Goal: Information Seeking & Learning: Learn about a topic

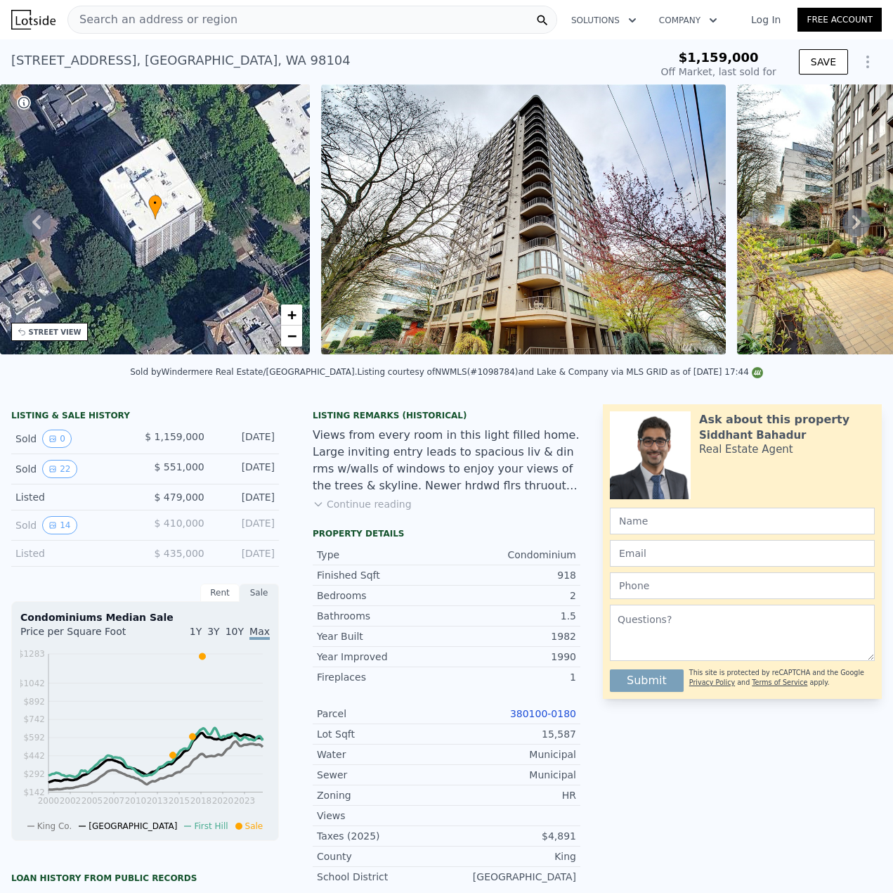
click at [199, 20] on span "Search an address or region" at bounding box center [152, 19] width 169 height 17
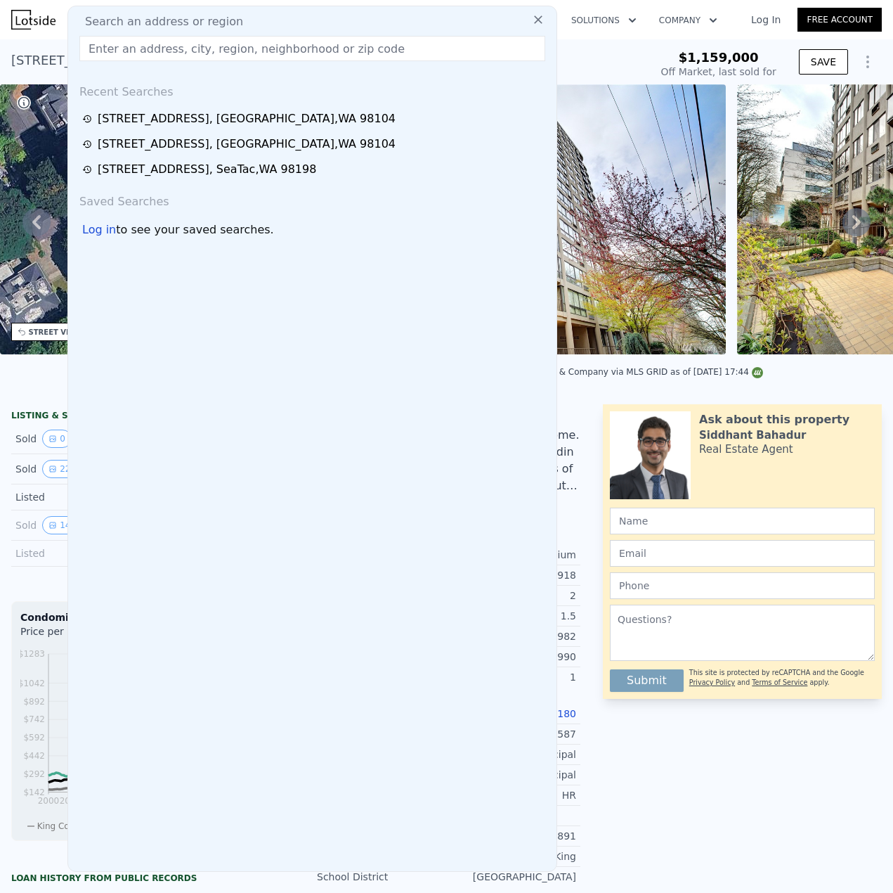
click at [200, 47] on input "text" at bounding box center [312, 48] width 466 height 25
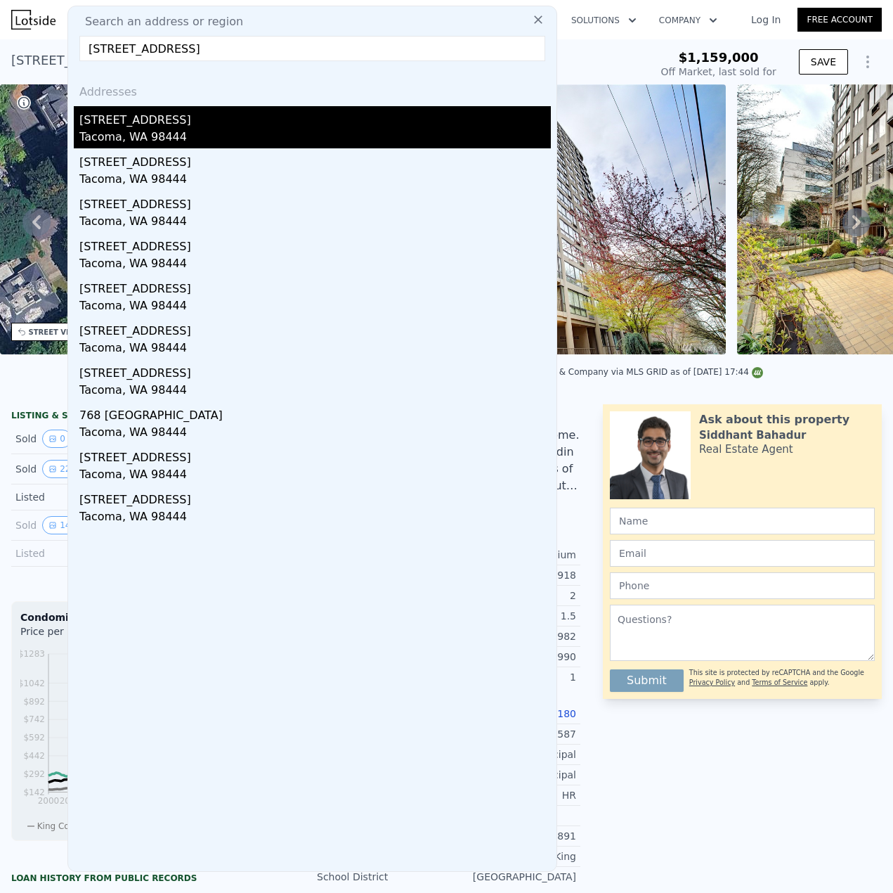
type input "[STREET_ADDRESS]"
click at [165, 129] on div "Tacoma, WA 98444" at bounding box center [315, 139] width 472 height 20
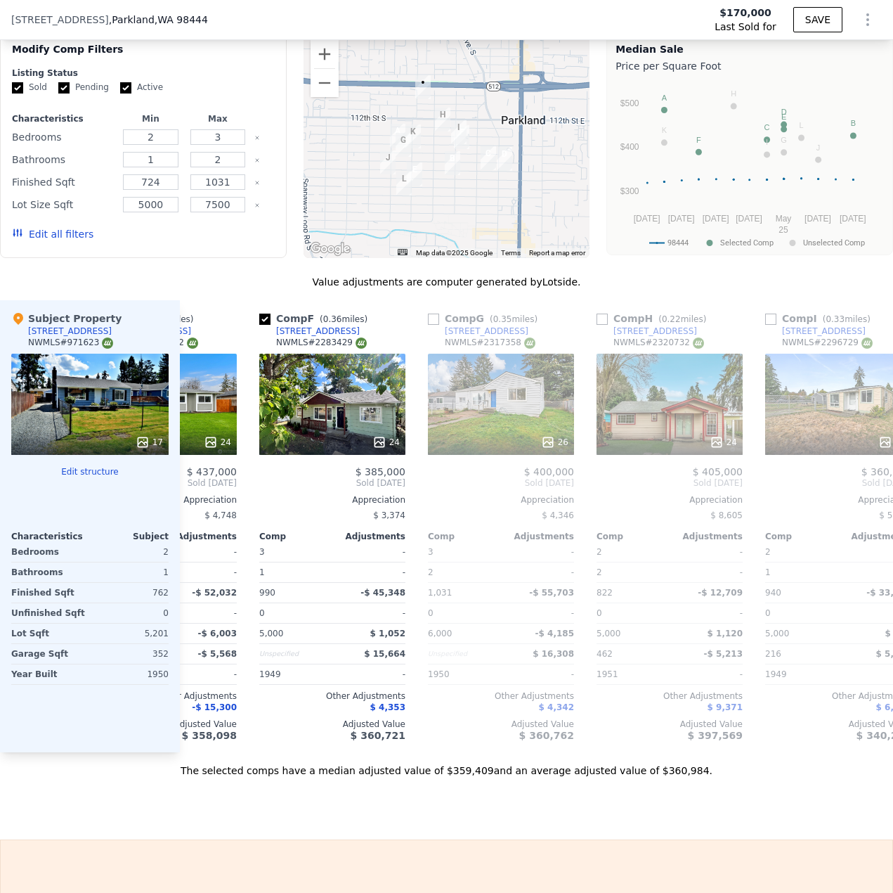
scroll to position [0, 779]
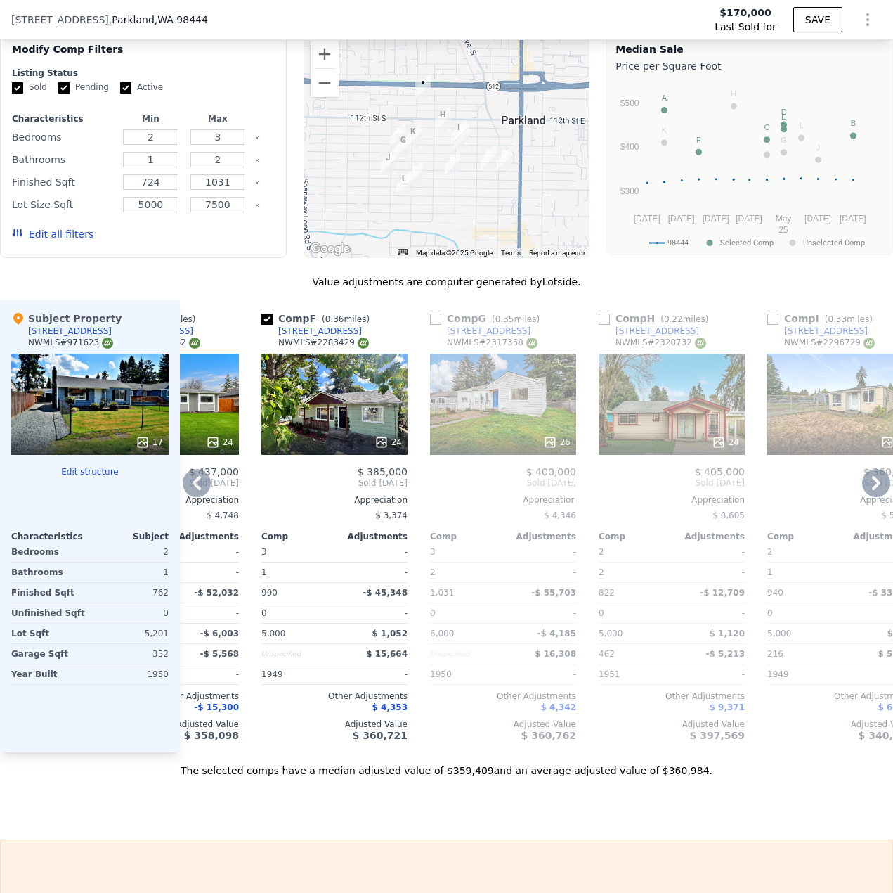
type input "$ 360,000"
type input "$ 151,909"
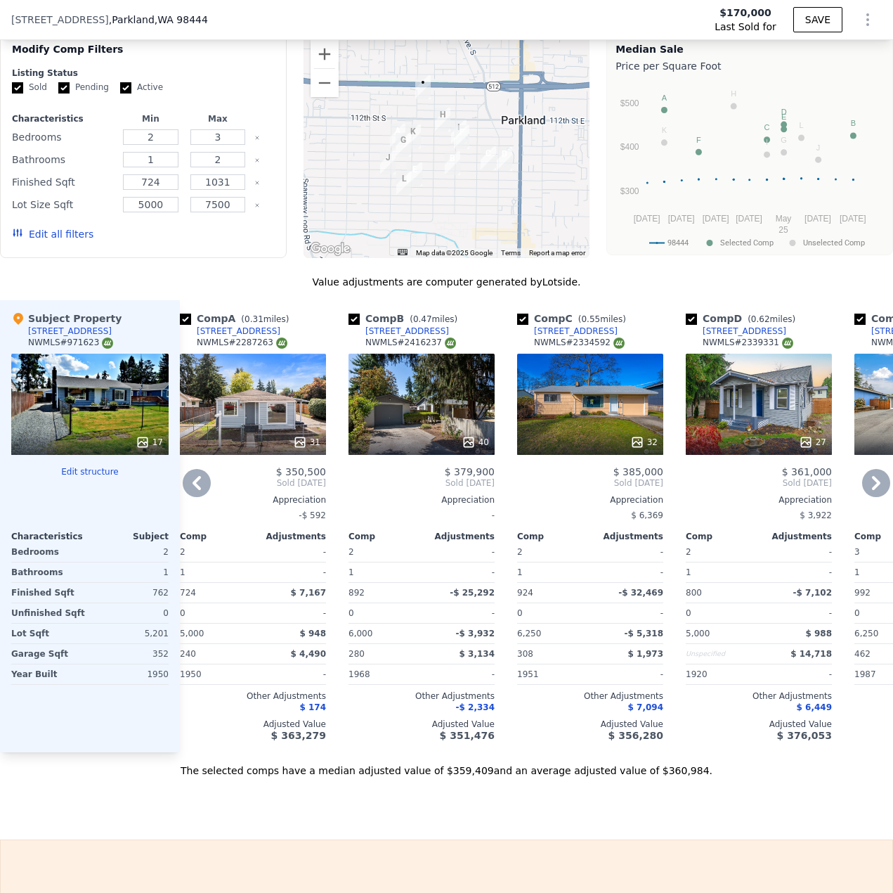
scroll to position [0, 0]
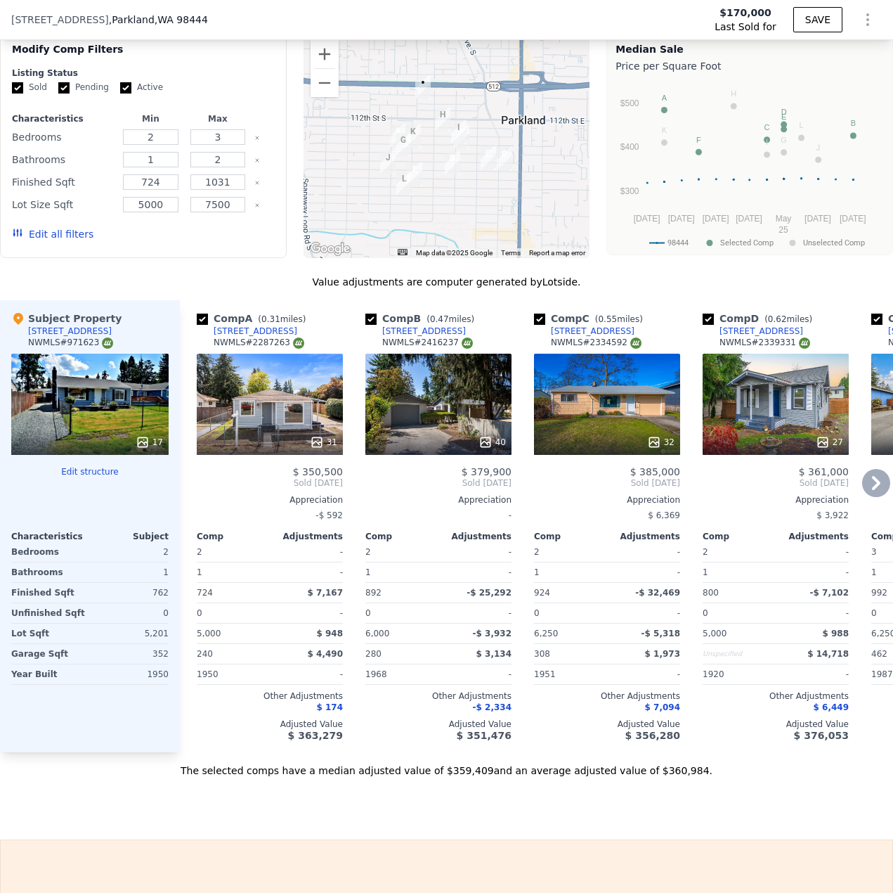
click at [472, 417] on div "40" at bounding box center [438, 403] width 146 height 101
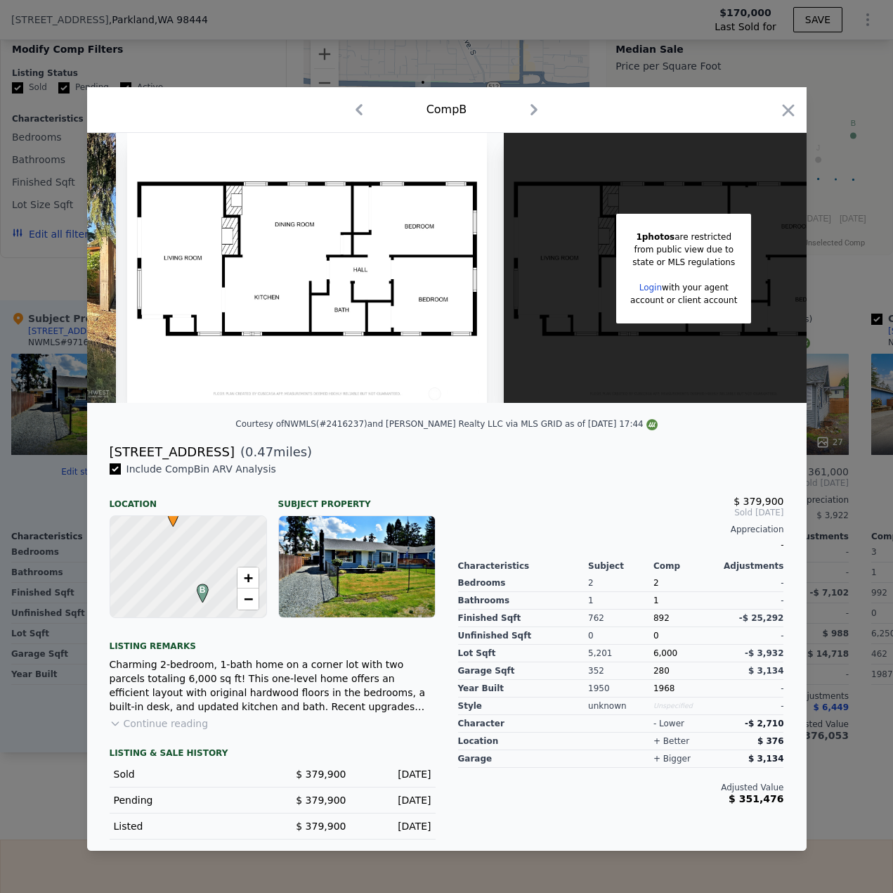
scroll to position [0, 14627]
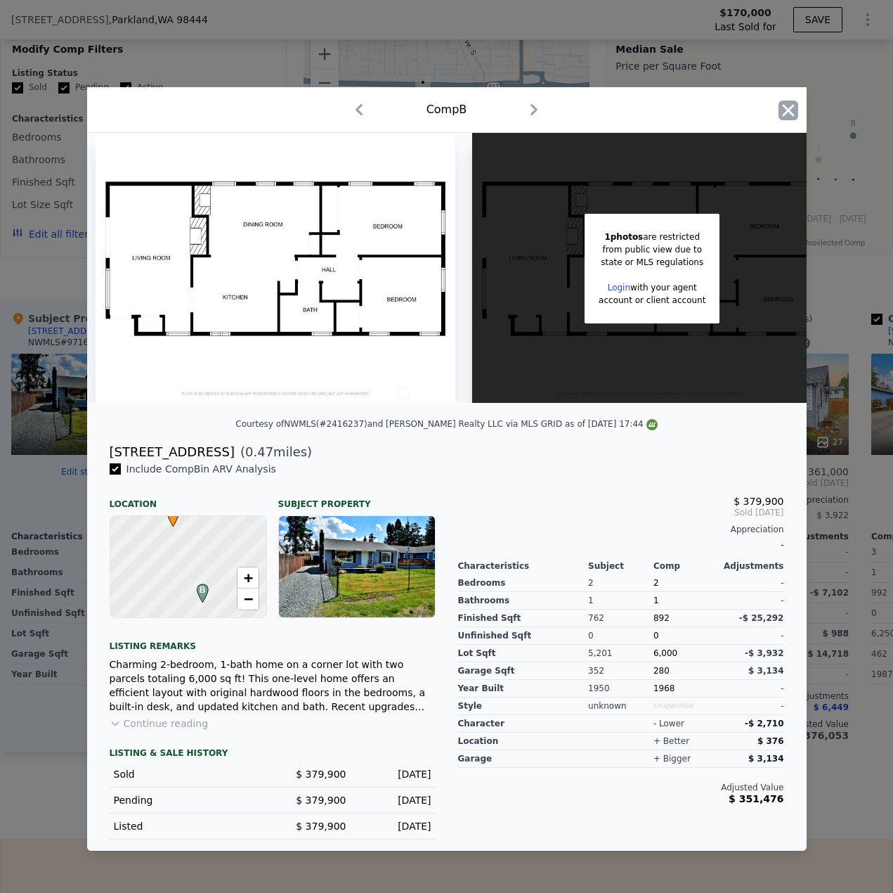
click at [786, 106] on icon "button" at bounding box center [789, 110] width 20 height 20
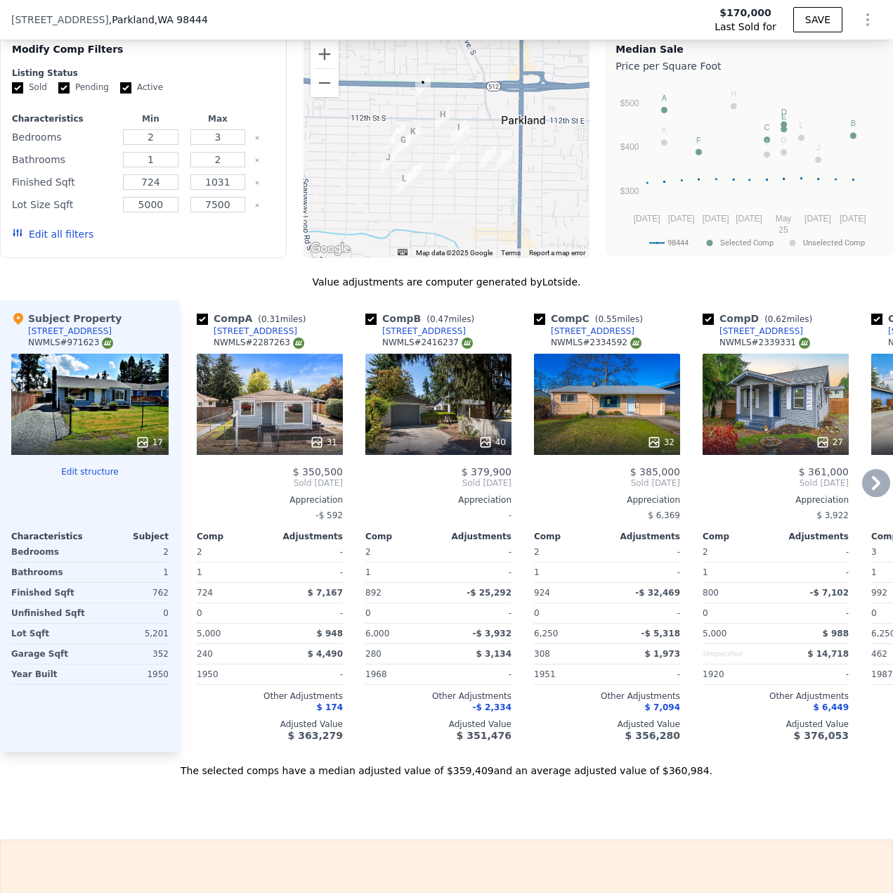
click at [795, 427] on div "27" at bounding box center [776, 403] width 146 height 101
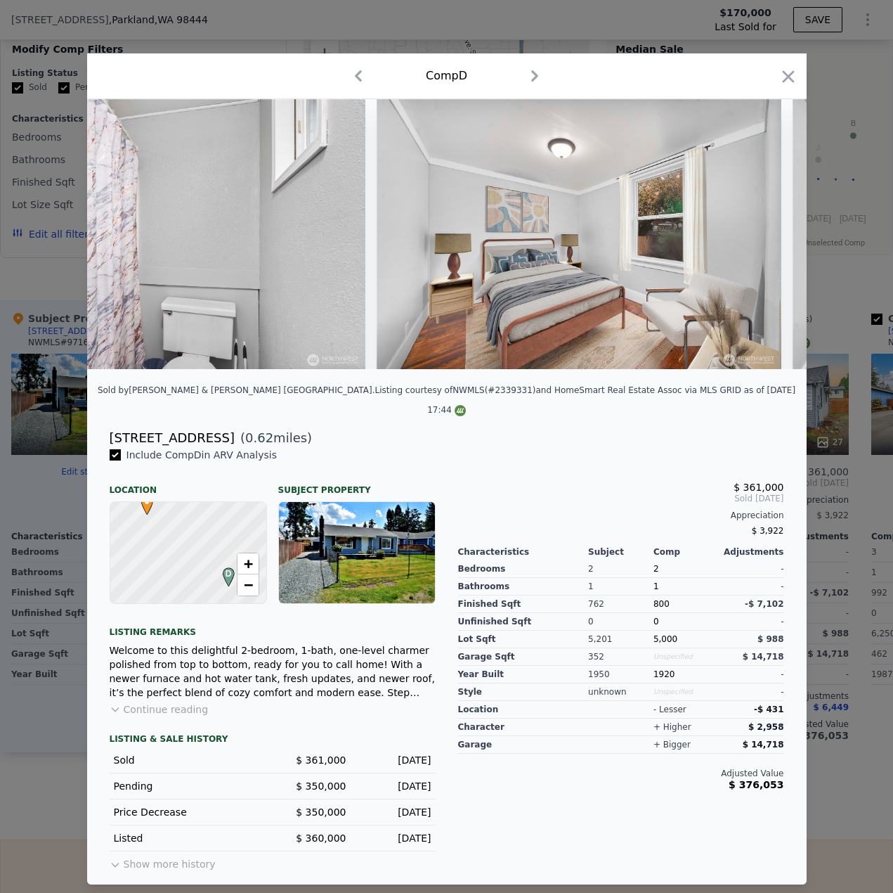
scroll to position [0, 5940]
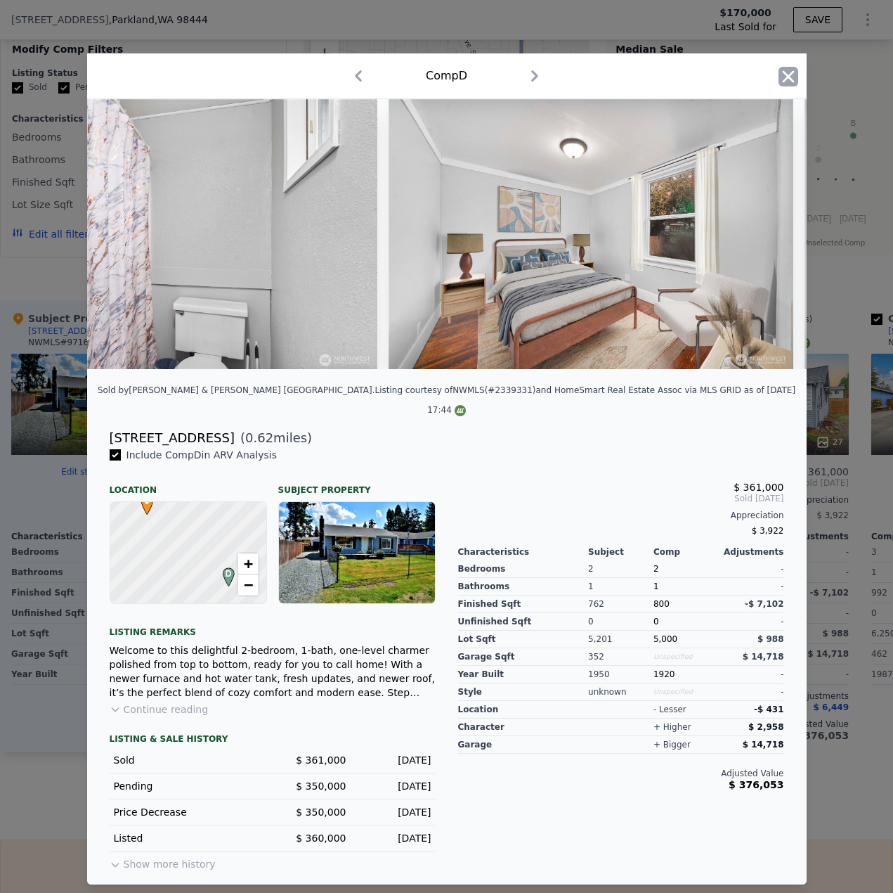
click at [796, 86] on icon "button" at bounding box center [789, 77] width 20 height 20
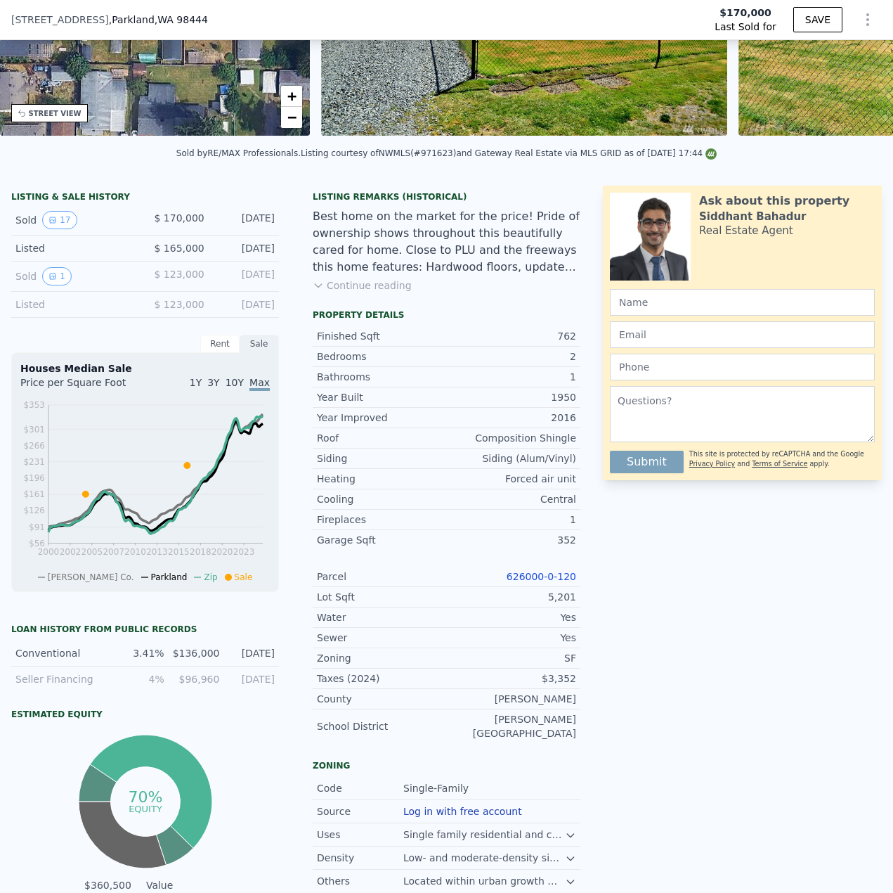
scroll to position [206, 0]
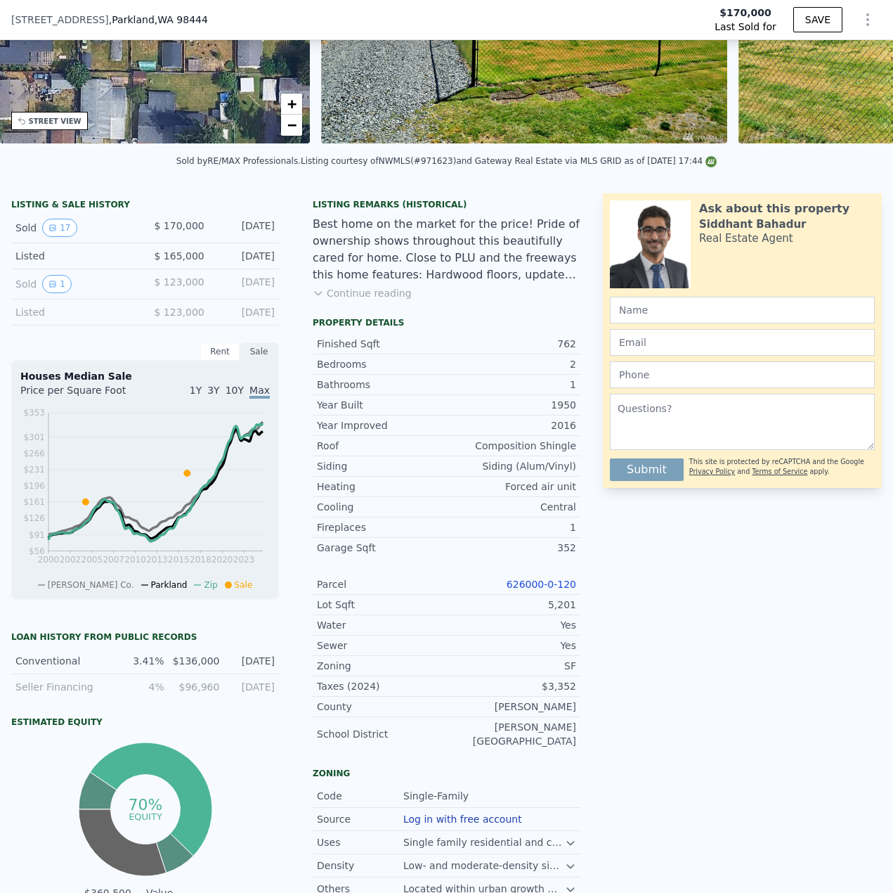
click at [376, 300] on button "Continue reading" at bounding box center [362, 293] width 99 height 14
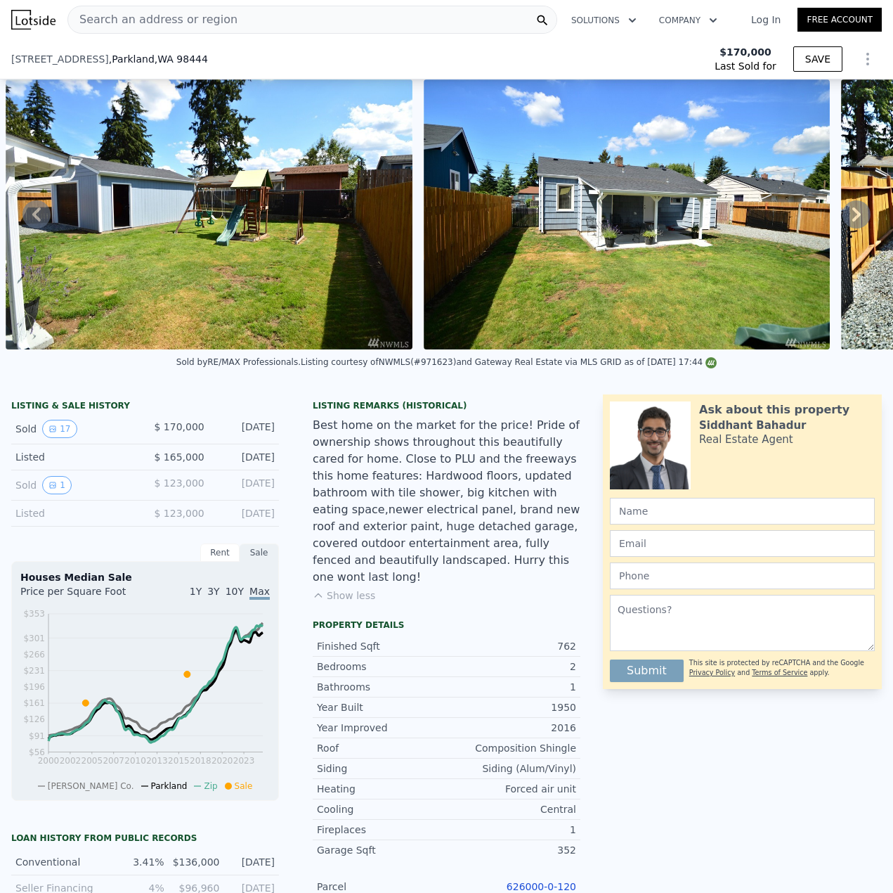
scroll to position [487, 0]
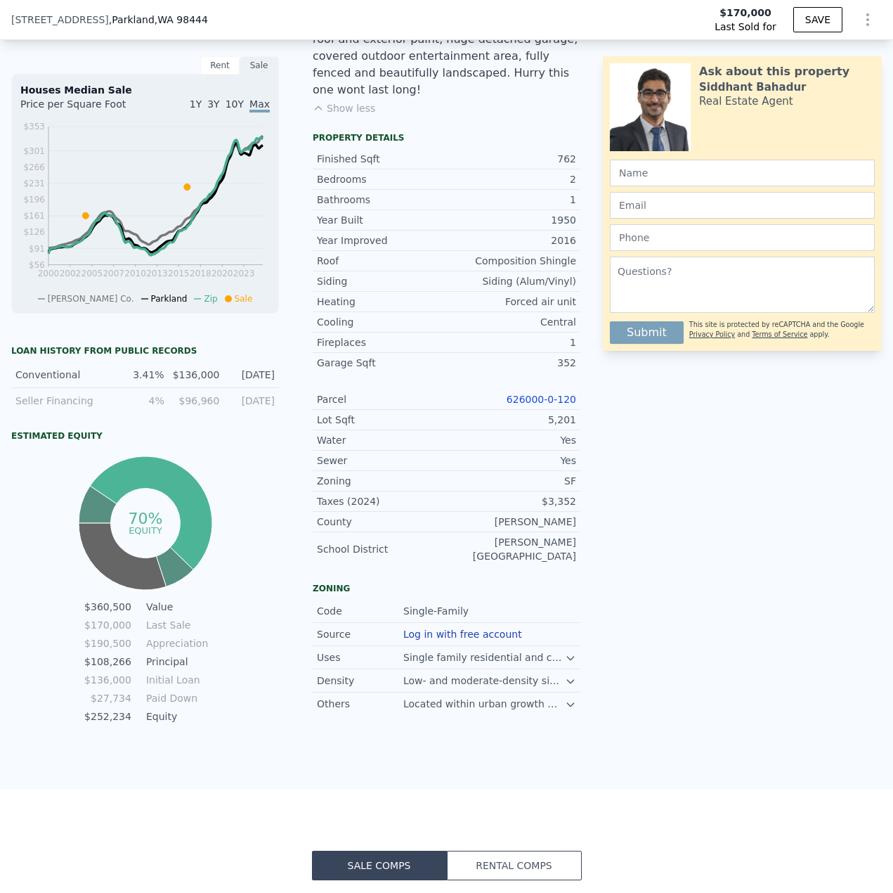
click at [543, 394] on link "626000-0-120" at bounding box center [542, 399] width 70 height 11
drag, startPoint x: 571, startPoint y: 393, endPoint x: 502, endPoint y: 397, distance: 69.7
click at [502, 397] on div "Property details Finished Sqft 762 Bedrooms 2 Bathrooms 1 Year Built 1950 Year …" at bounding box center [446, 354] width 290 height 445
copy link "626000-0-120"
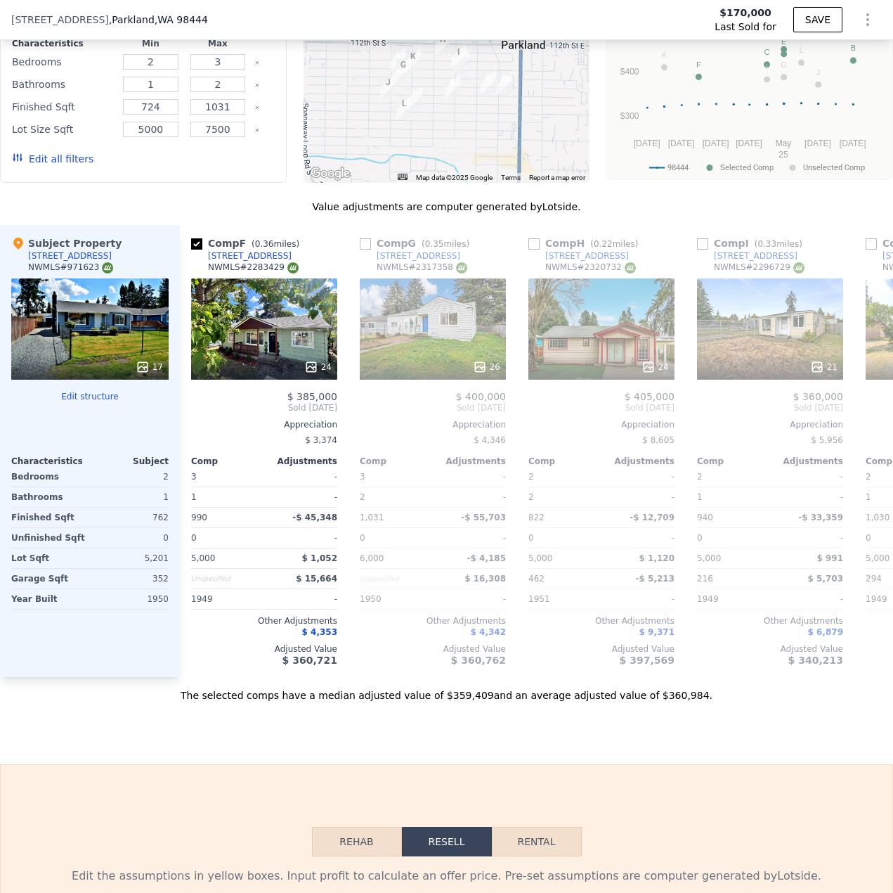
scroll to position [0, 856]
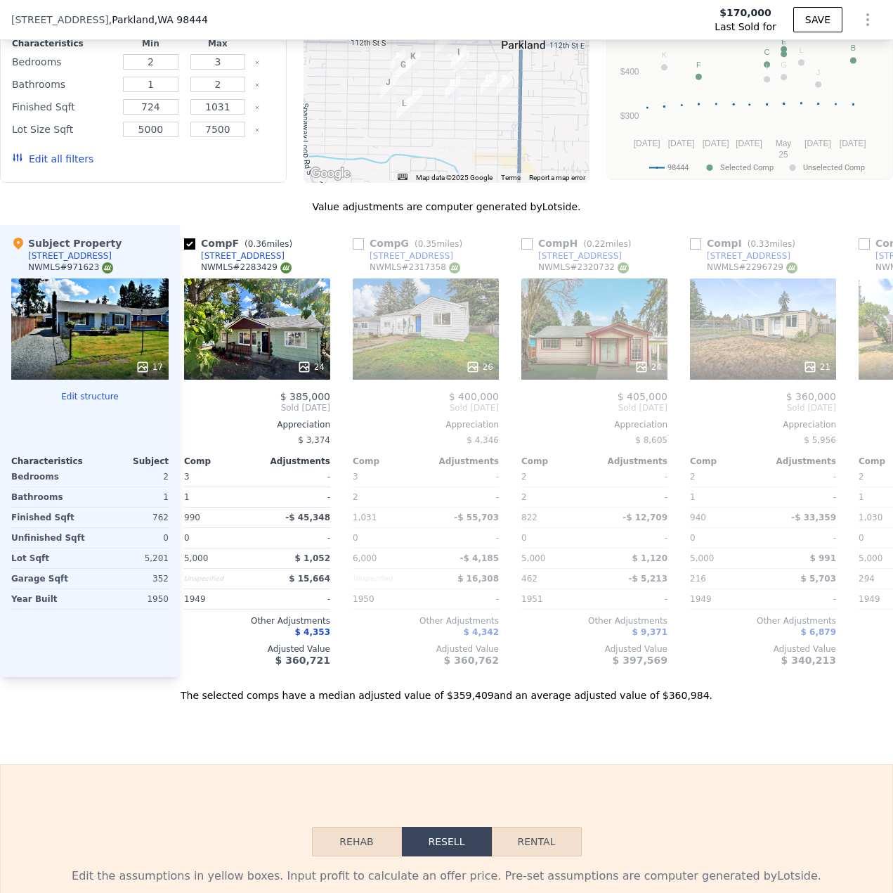
click at [624, 368] on div at bounding box center [594, 366] width 146 height 25
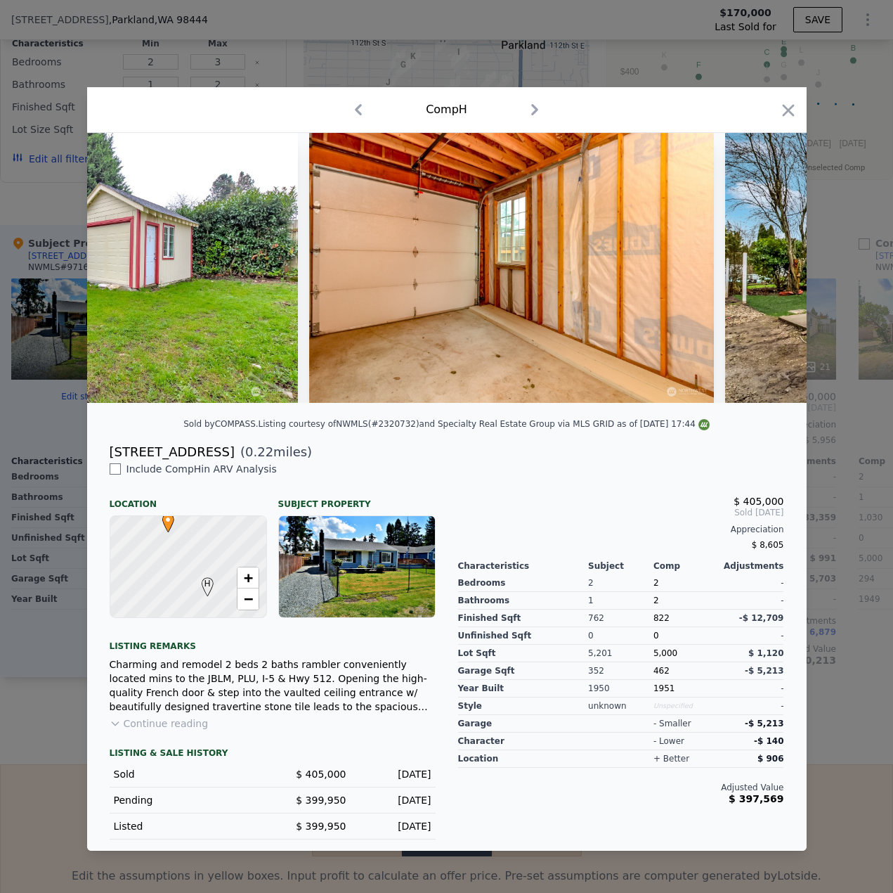
scroll to position [0, 8622]
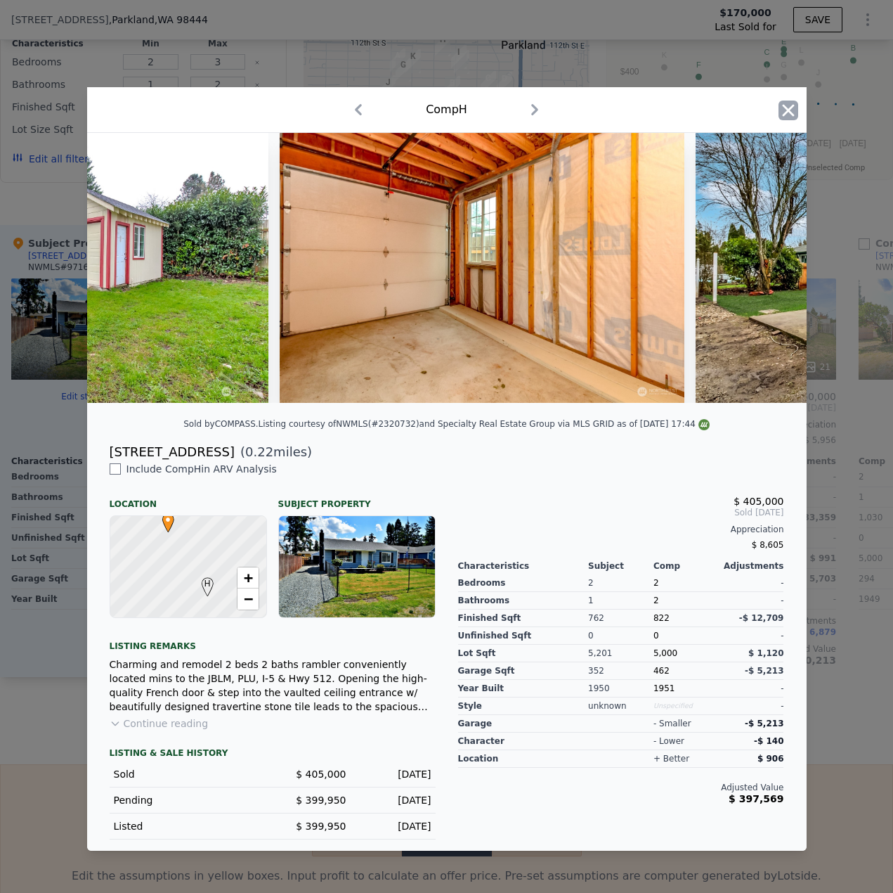
click at [793, 104] on icon "button" at bounding box center [788, 110] width 12 height 12
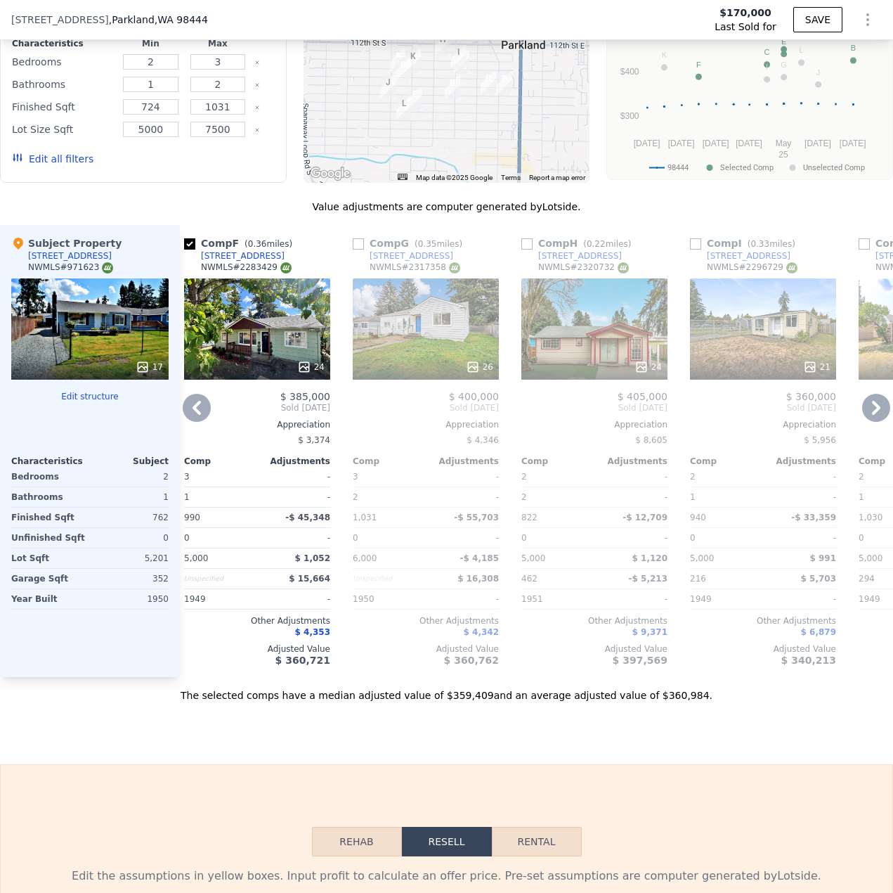
click at [453, 348] on div "26" at bounding box center [426, 328] width 146 height 101
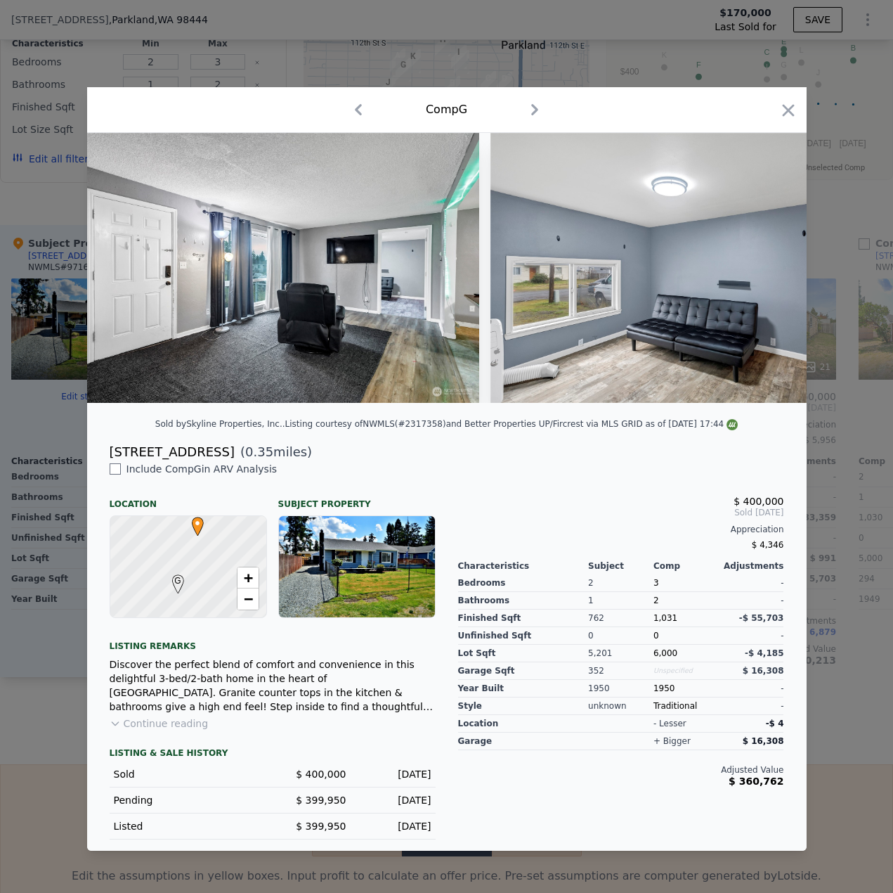
scroll to position [0, 3353]
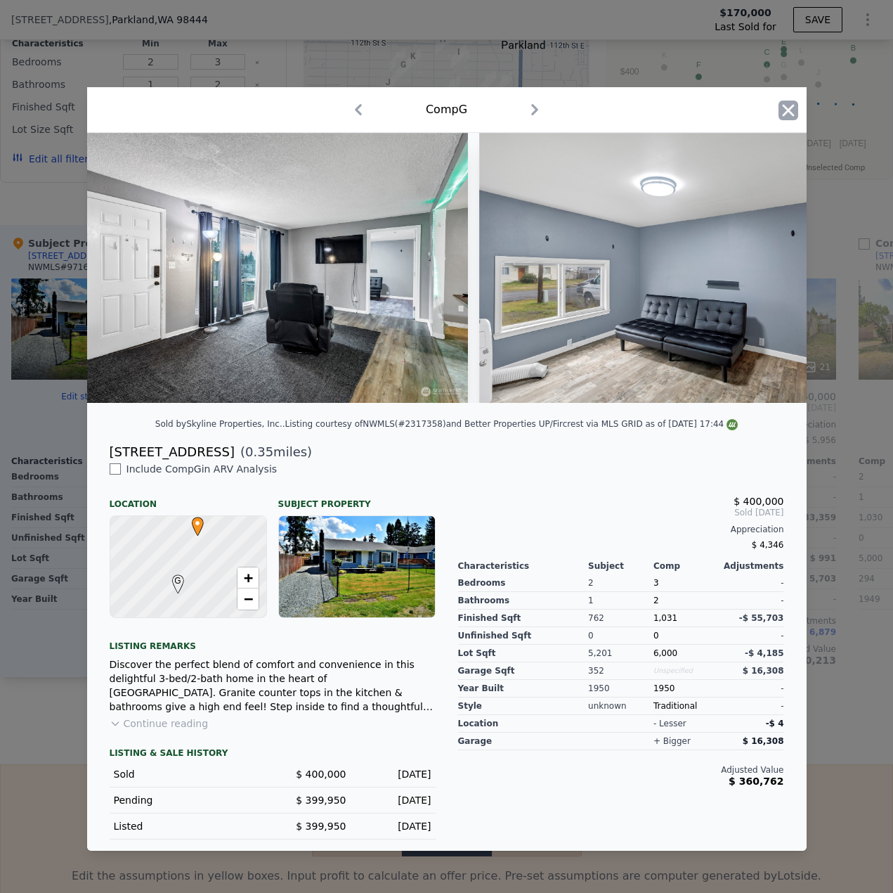
click at [781, 100] on icon "button" at bounding box center [789, 110] width 20 height 20
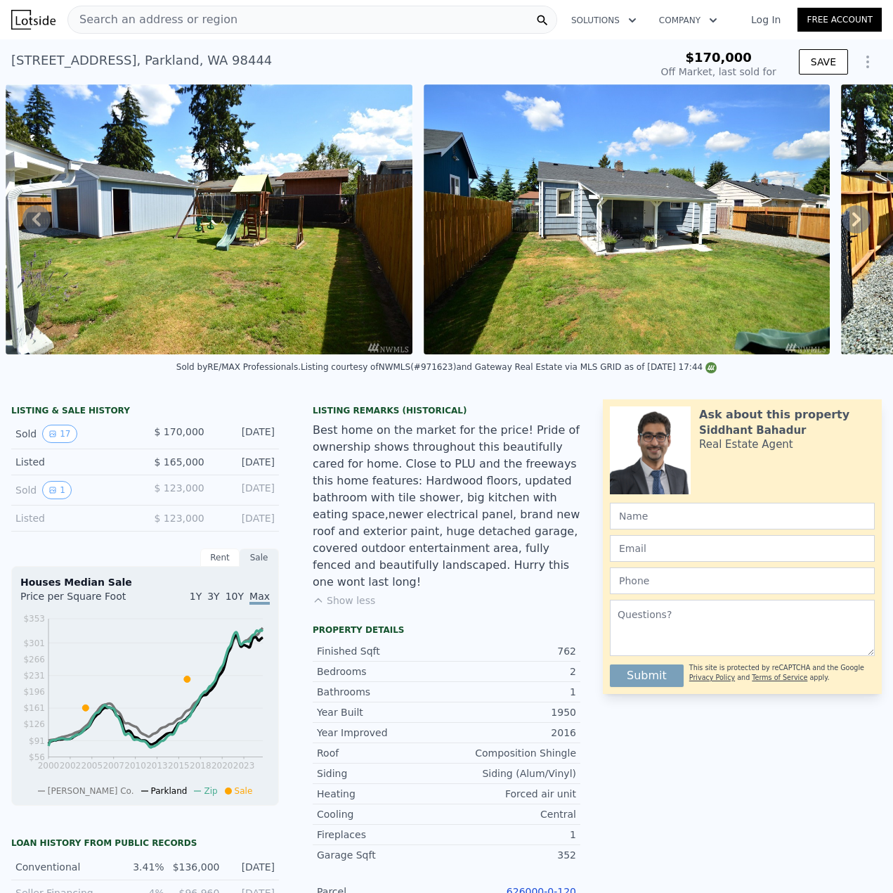
click at [436, 34] on div "Search an address or region Solutions Company Open main menu Log In Free Account" at bounding box center [446, 20] width 871 height 34
click at [434, 20] on div "Search an address or region" at bounding box center [312, 20] width 490 height 28
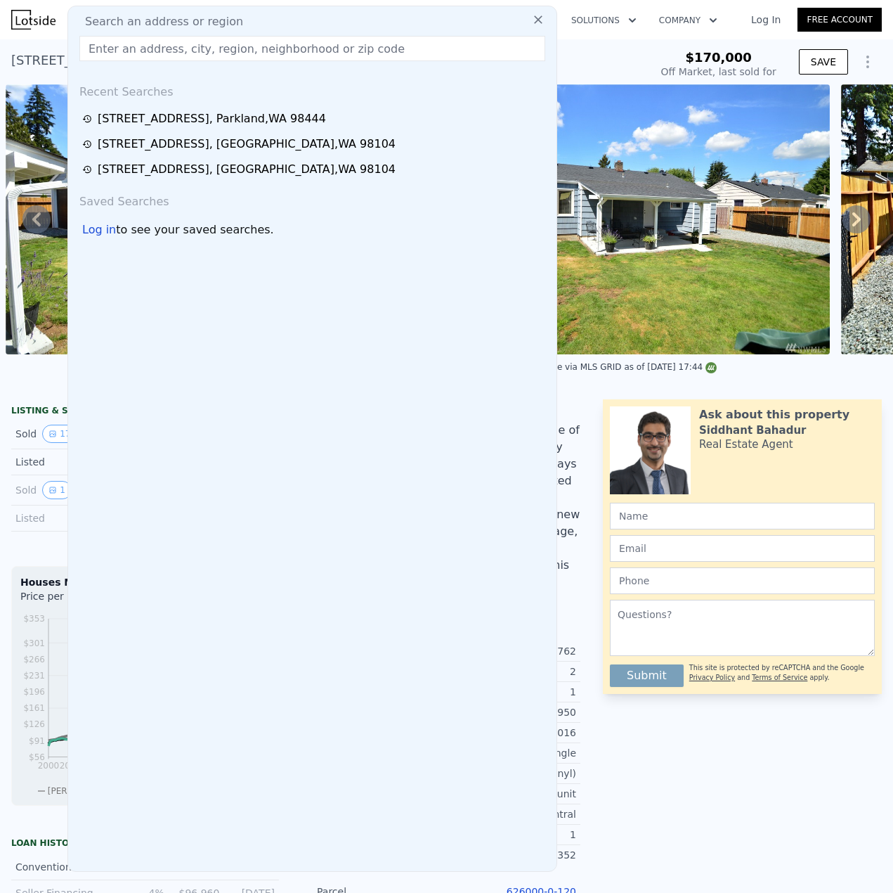
click at [436, 37] on div "Search an address or region Recent Searches [STREET_ADDRESS] [STREET_ADDRESS][G…" at bounding box center [312, 439] width 490 height 866
click at [436, 44] on input "text" at bounding box center [312, 48] width 466 height 25
paste input "[STREET_ADDRESS]"
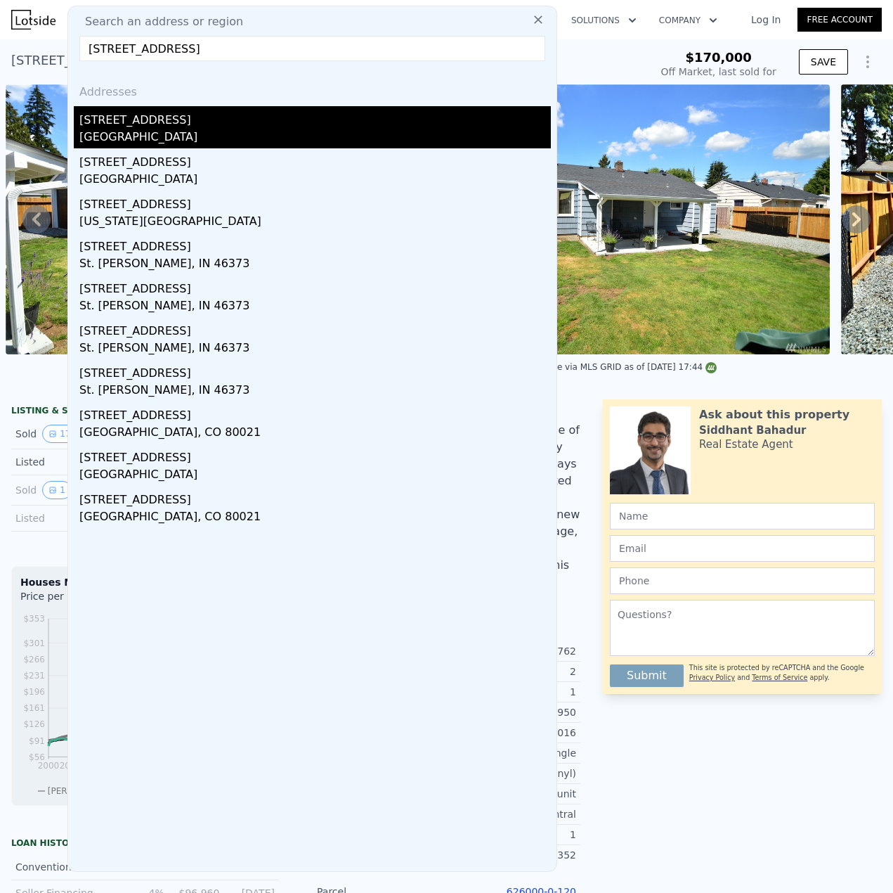
type input "[STREET_ADDRESS]"
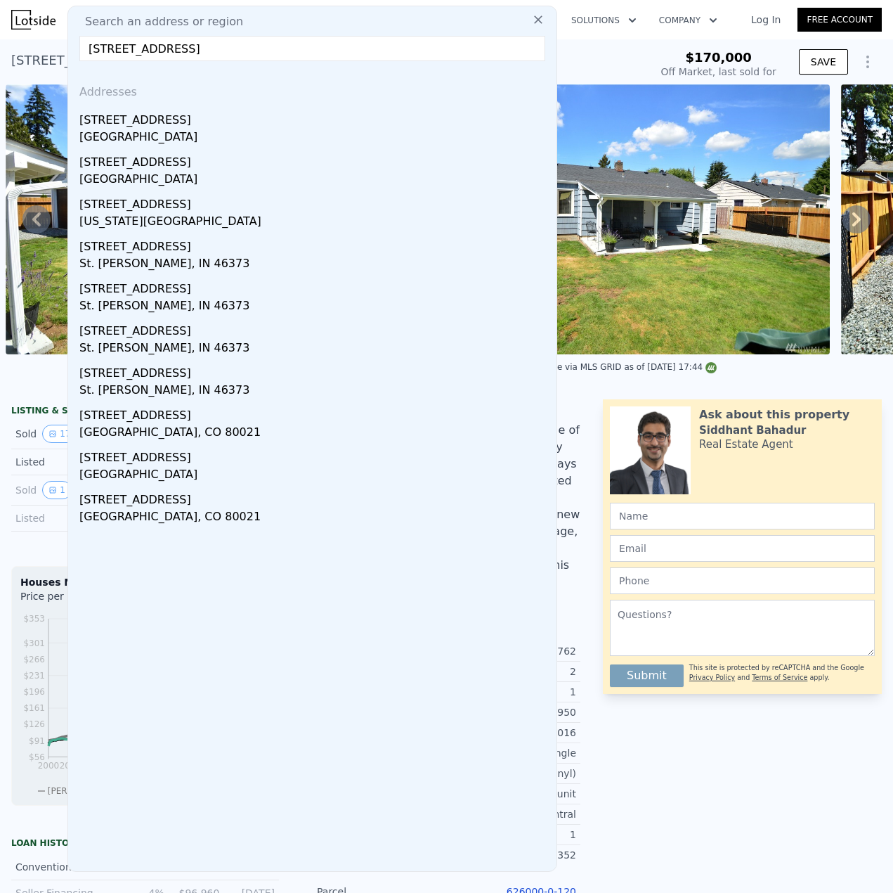
drag, startPoint x: 155, startPoint y: 134, endPoint x: 465, endPoint y: 181, distance: 312.8
click at [155, 134] on div "[GEOGRAPHIC_DATA]" at bounding box center [315, 139] width 472 height 20
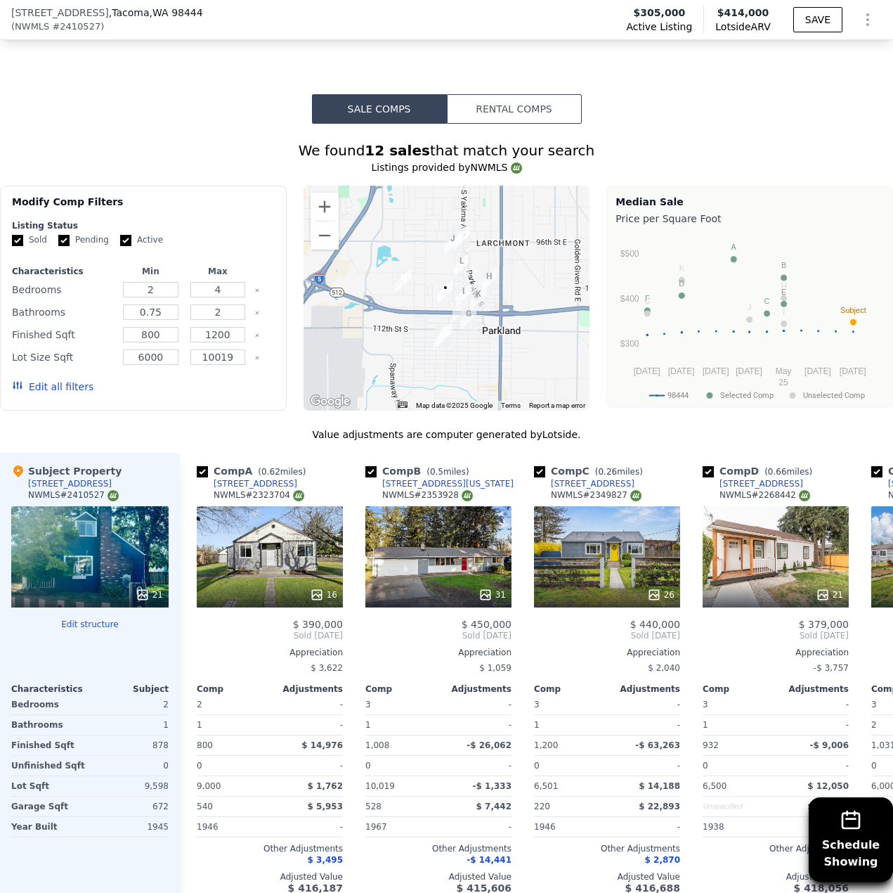
scroll to position [1260, 0]
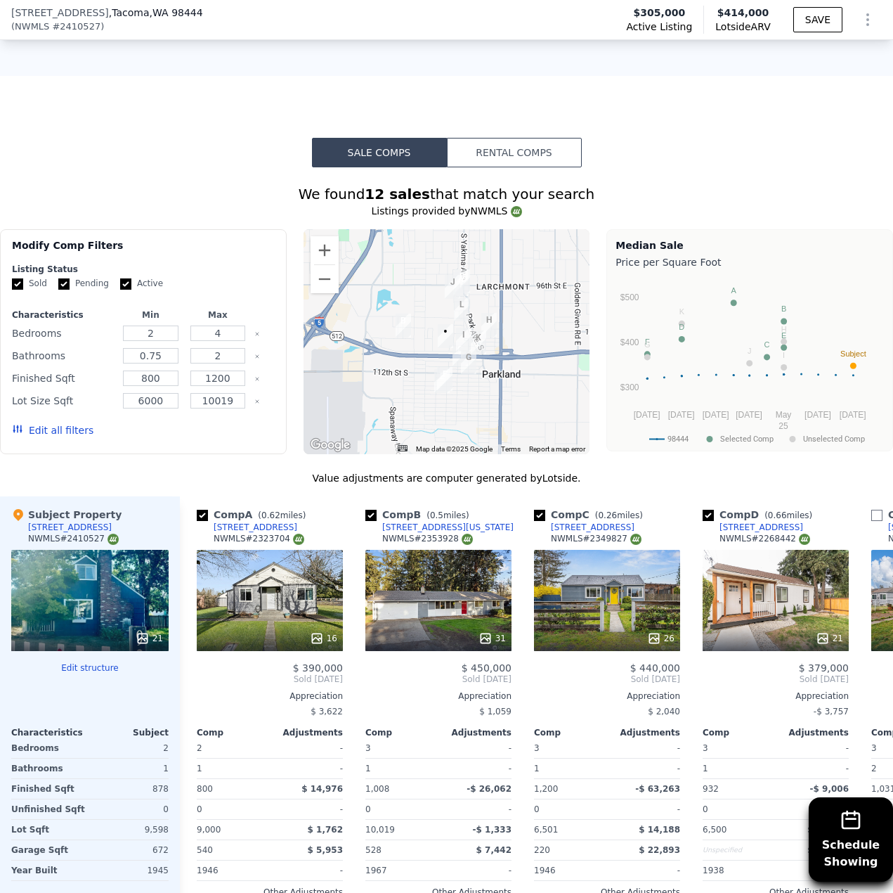
type input "3"
type input "1"
type input "724"
type input "1031"
type input "5000"
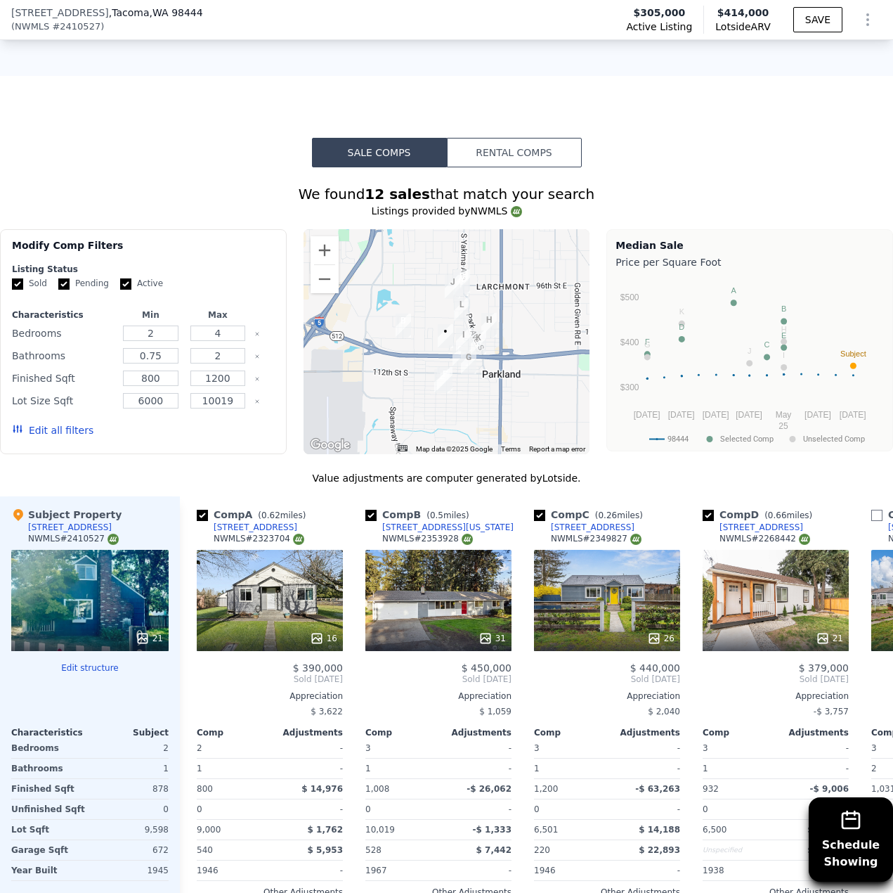
type input "7500"
checkbox input "false"
type input "$ 360,000"
type input "$ 151,909"
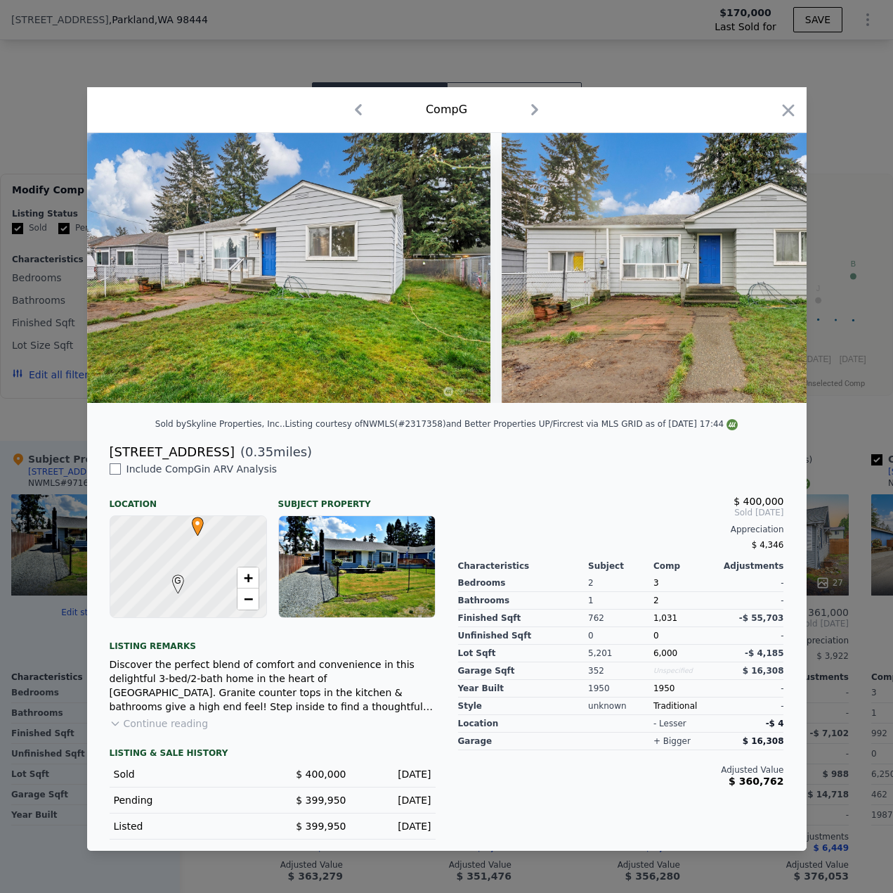
scroll to position [1218, 0]
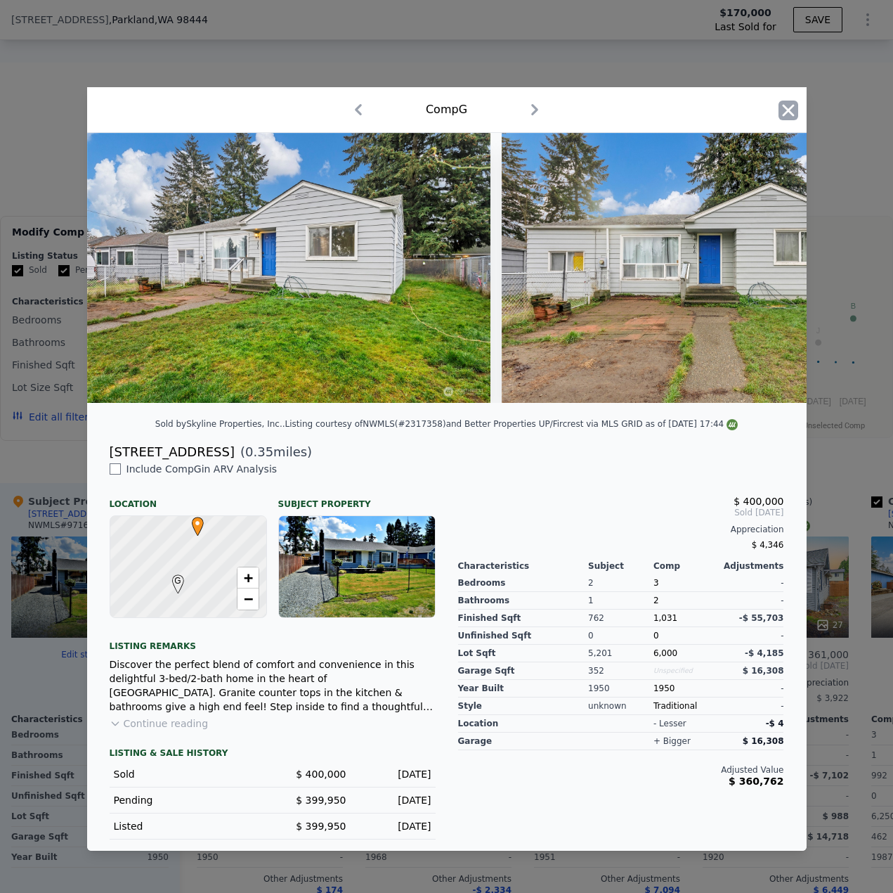
click at [784, 105] on icon "button" at bounding box center [789, 110] width 20 height 20
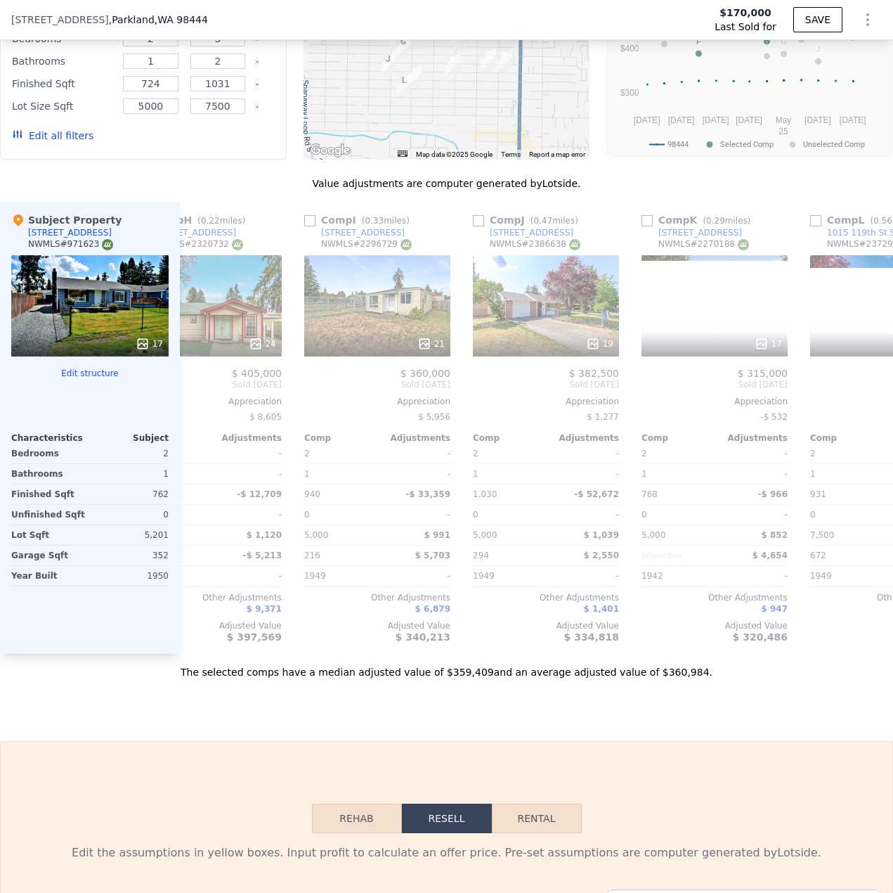
scroll to position [0, 1235]
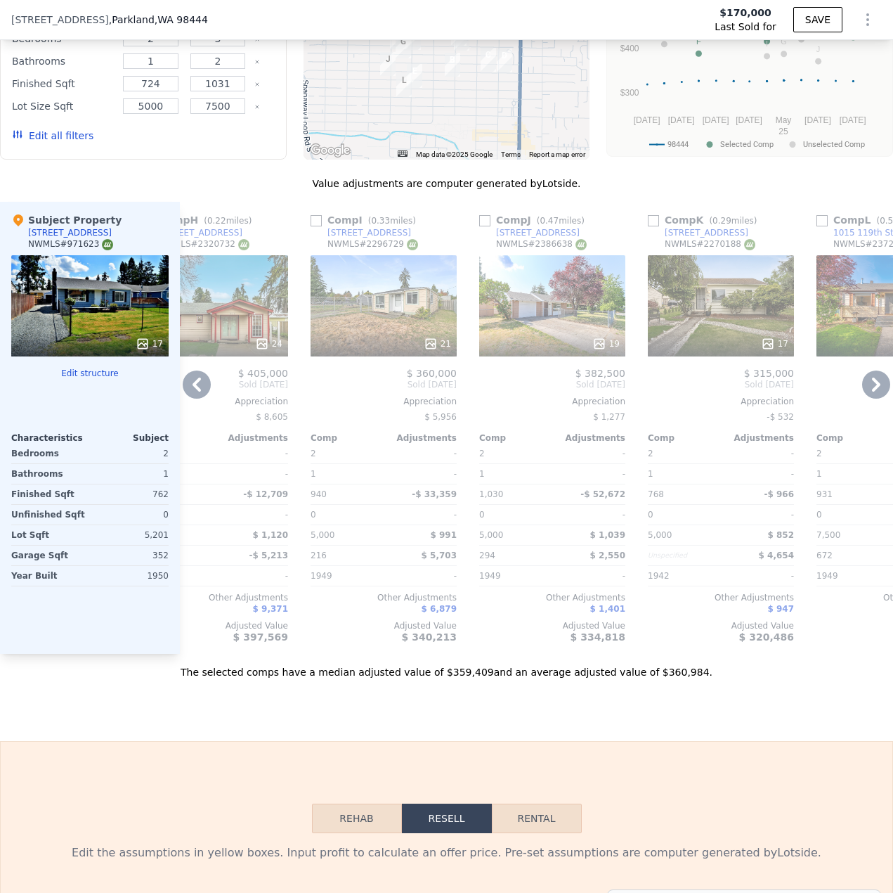
click at [743, 339] on div "17" at bounding box center [721, 305] width 146 height 101
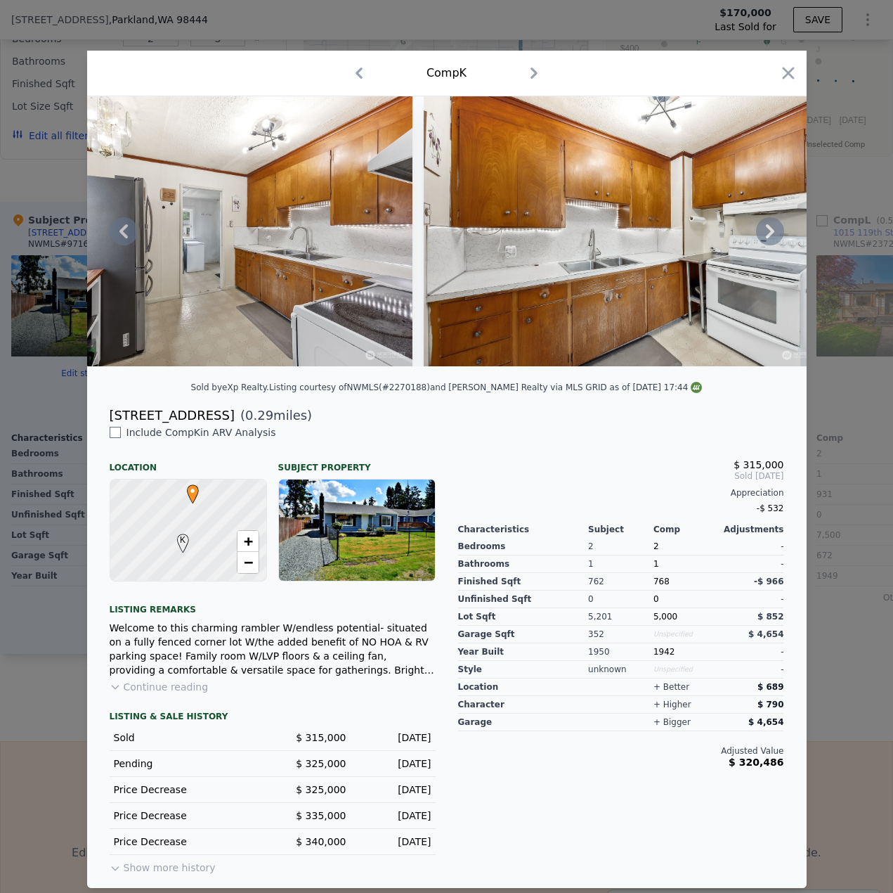
scroll to position [0, 2195]
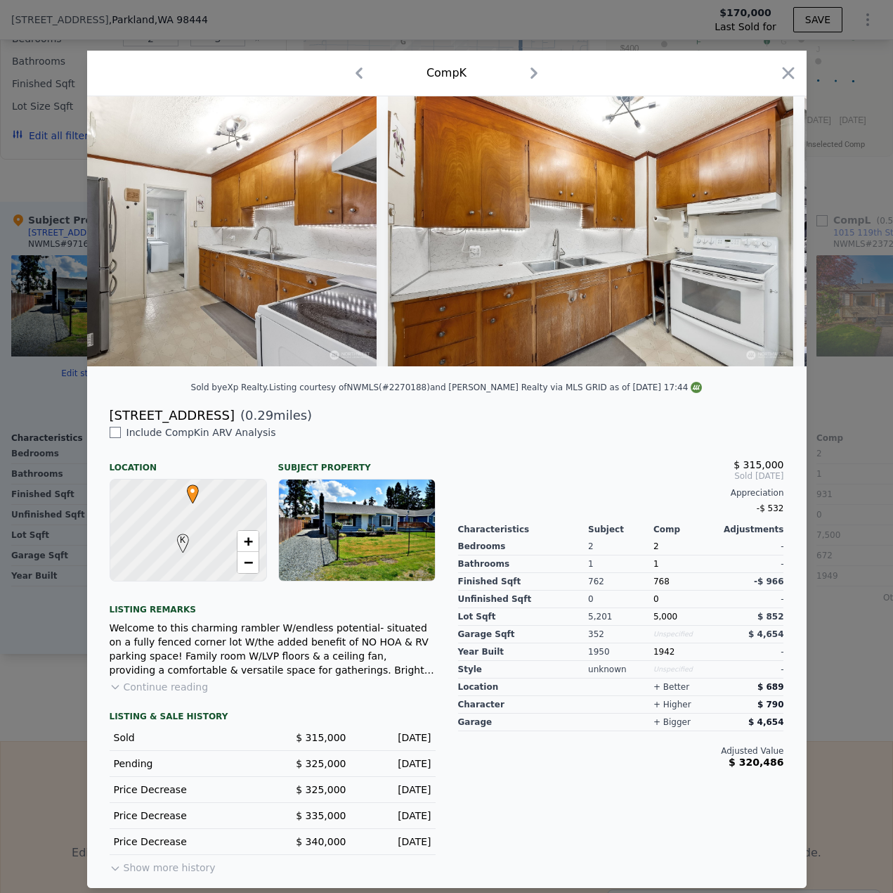
click at [793, 72] on icon "button" at bounding box center [789, 73] width 20 height 20
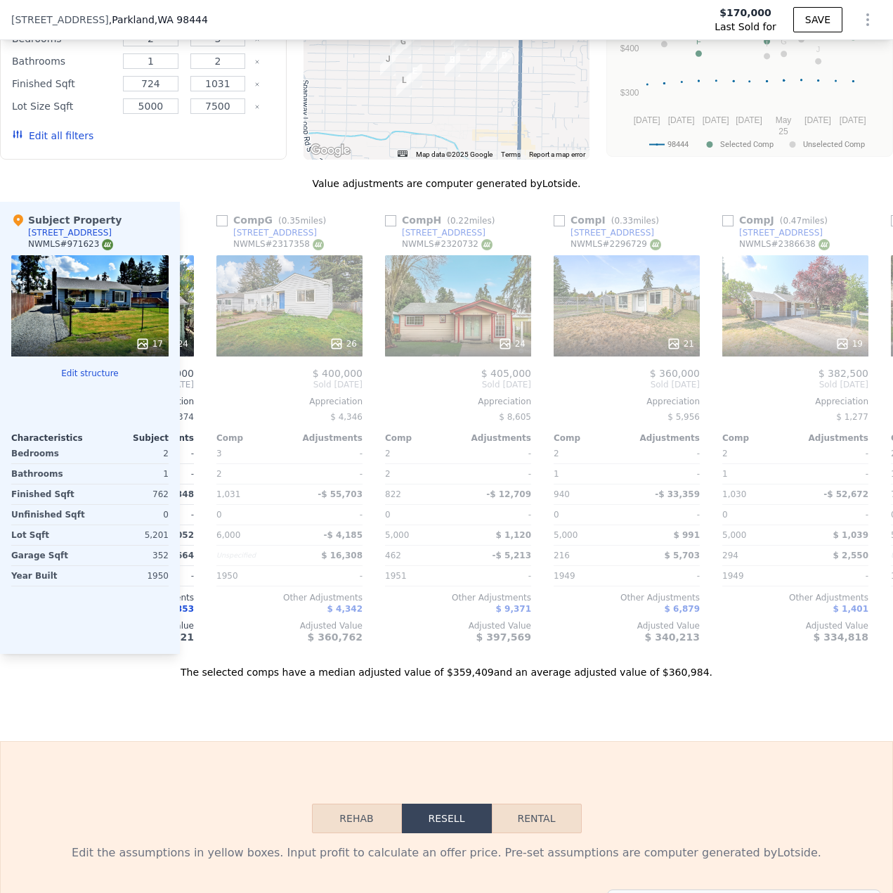
scroll to position [0, 982]
